Goal: Find specific page/section: Find specific page/section

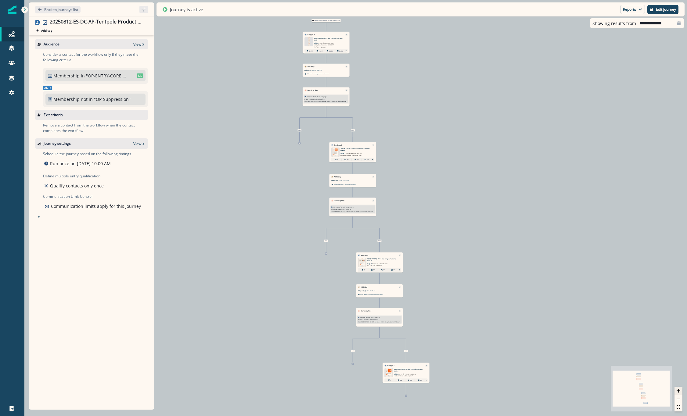
click at [680, 392] on button "zoom in" at bounding box center [678, 391] width 8 height 8
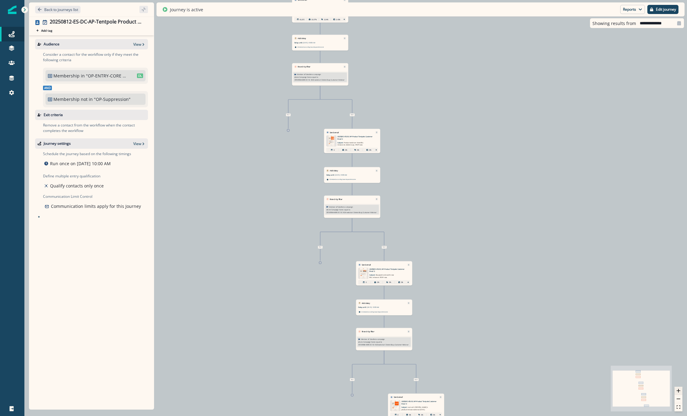
click at [680, 392] on button "zoom in" at bounding box center [678, 391] width 8 height 8
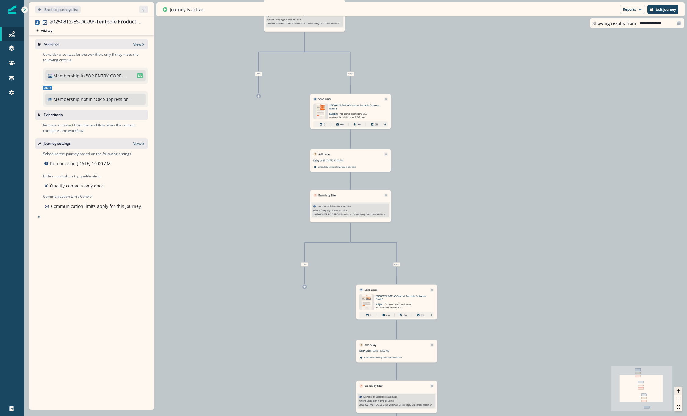
click at [680, 392] on button "zoom in" at bounding box center [678, 391] width 8 height 8
click at [680, 392] on icon "zoom in" at bounding box center [678, 391] width 4 height 4
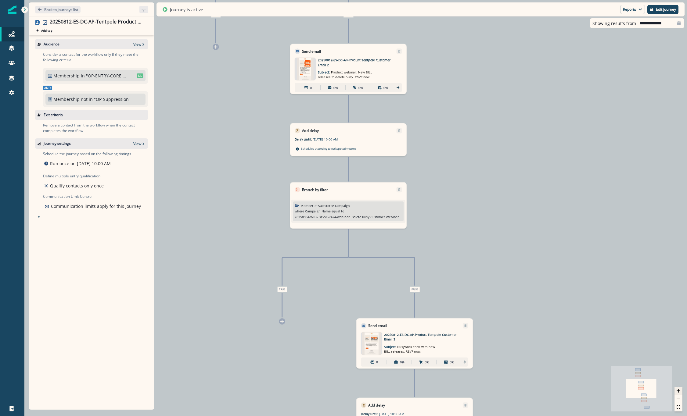
click at [680, 392] on icon "zoom in" at bounding box center [678, 391] width 4 height 4
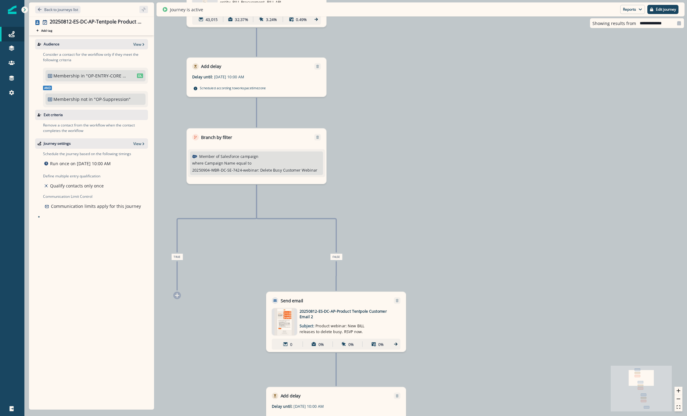
drag, startPoint x: 548, startPoint y: 87, endPoint x: 538, endPoint y: 364, distance: 278.0
click at [538, 364] on div "49,094 contacts have entered the journey Send email Email asset changed, journe…" at bounding box center [355, 208] width 662 height 416
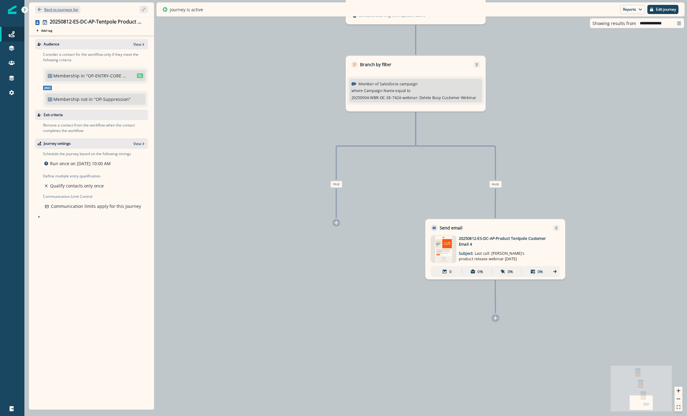
click at [75, 10] on p "Back to journeys list" at bounding box center [61, 9] width 34 height 5
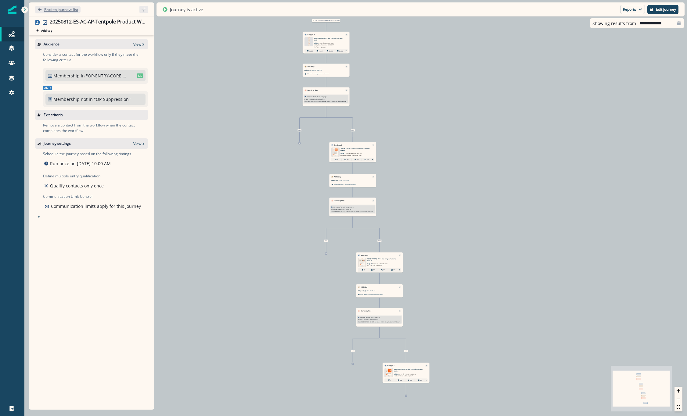
click at [47, 8] on p "Back to journeys list" at bounding box center [61, 9] width 34 height 5
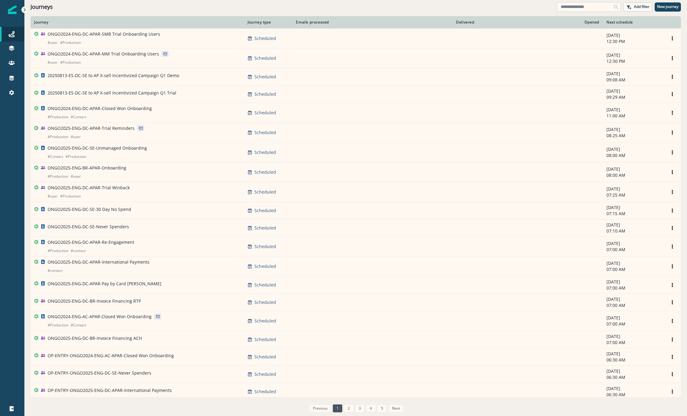
click at [581, 11] on input at bounding box center [588, 7] width 64 height 10
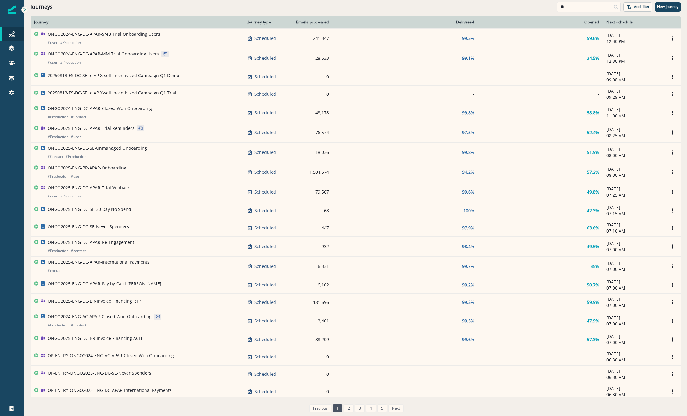
type input "*"
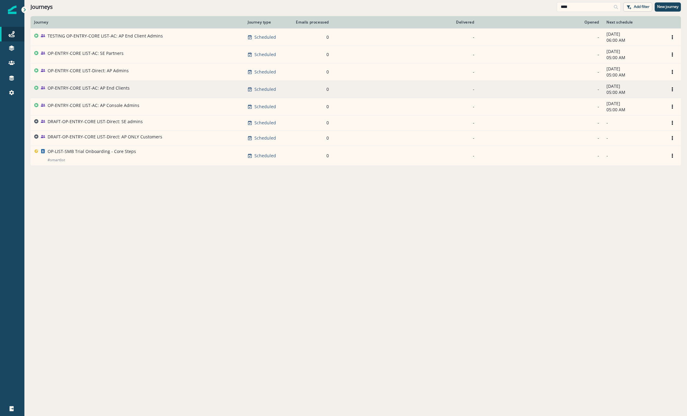
type input "****"
click at [105, 92] on div "OP-ENTRY-CORE LIST-AC: AP End Clients" at bounding box center [89, 89] width 82 height 9
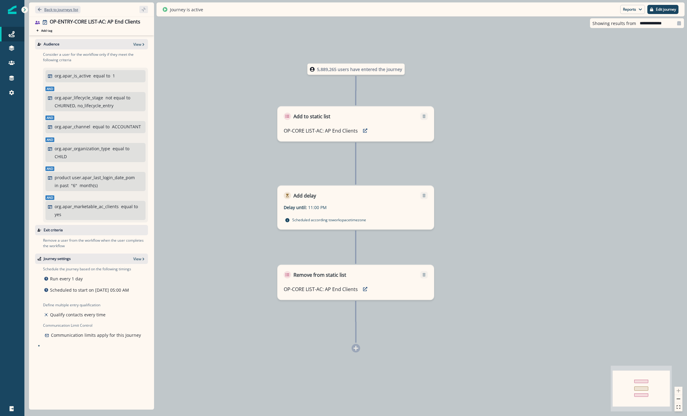
click at [73, 10] on p "Back to journeys list" at bounding box center [61, 9] width 34 height 5
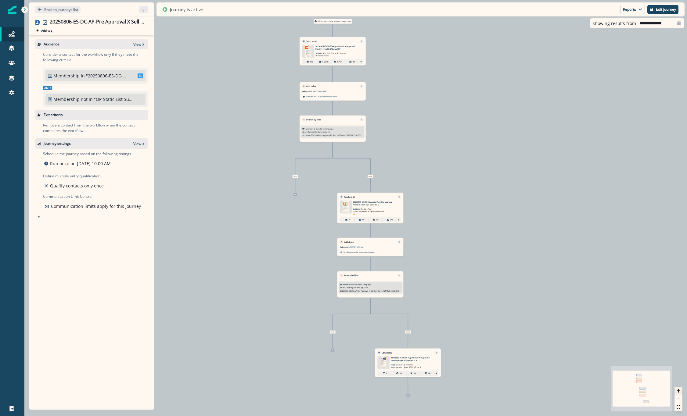
click at [680, 394] on button "zoom in" at bounding box center [678, 391] width 8 height 8
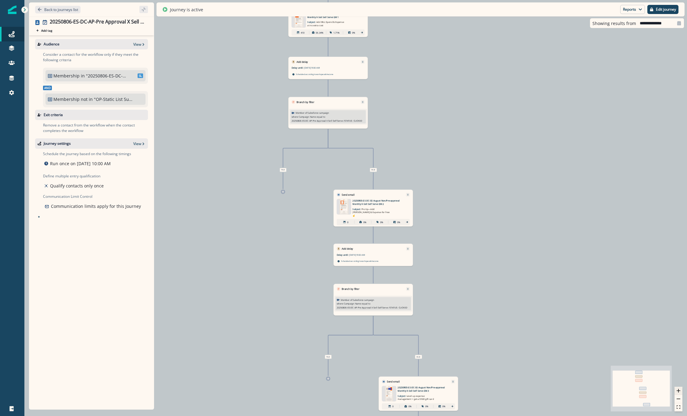
click at [680, 393] on button "zoom in" at bounding box center [678, 391] width 8 height 8
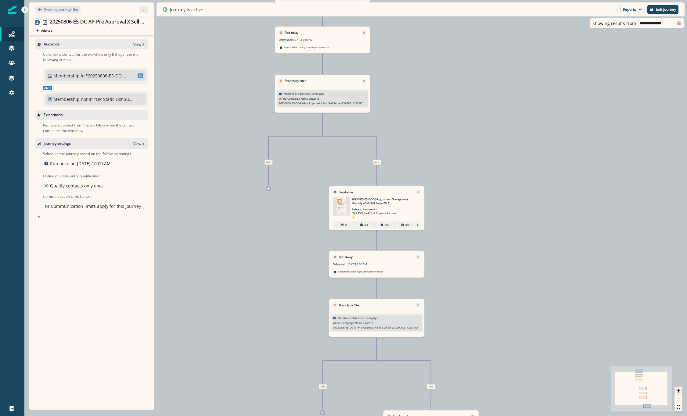
click at [681, 393] on button "zoom in" at bounding box center [678, 391] width 8 height 8
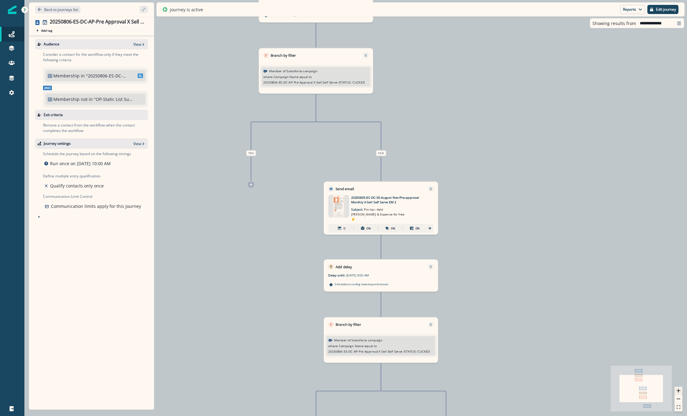
click at [681, 393] on button "zoom in" at bounding box center [678, 391] width 8 height 8
